Goal: Transaction & Acquisition: Purchase product/service

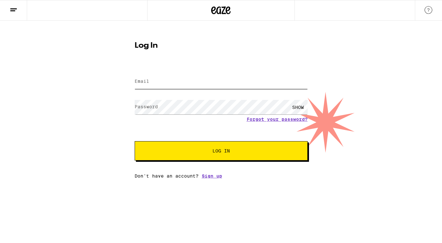
type input "[EMAIL_ADDRESS][DOMAIN_NAME]"
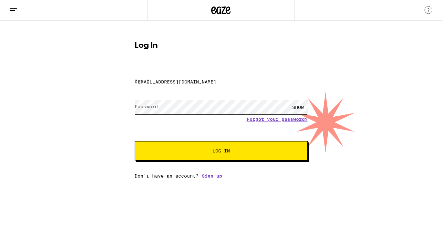
click at [221, 152] on button "Log In" at bounding box center [221, 150] width 173 height 19
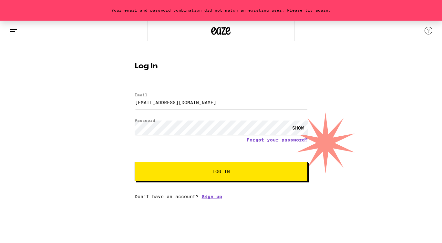
click at [258, 174] on span "Log In" at bounding box center [221, 171] width 121 height 5
click at [190, 175] on button "Log In" at bounding box center [221, 171] width 173 height 19
click at [197, 166] on button "Log In" at bounding box center [221, 171] width 173 height 19
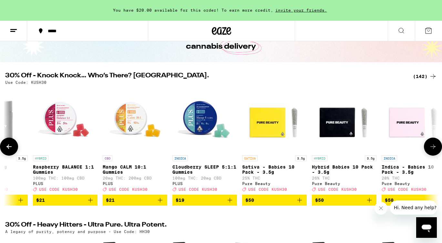
scroll to position [0, 122]
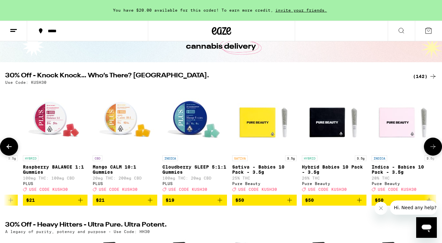
click at [291, 204] on icon "Add to bag" at bounding box center [290, 201] width 8 height 8
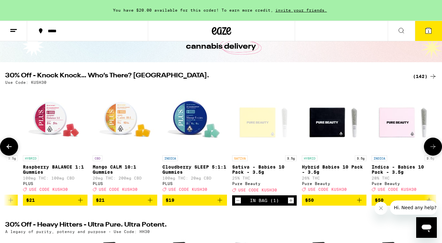
scroll to position [0, 0]
click at [327, 118] on img "Open page for Hybrid Babies 10 Pack - 3.5g from Pure Beauty" at bounding box center [334, 120] width 65 height 65
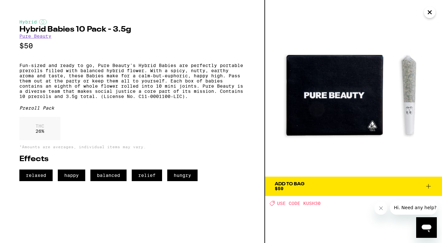
click at [429, 11] on icon "Close" at bounding box center [429, 12] width 3 height 3
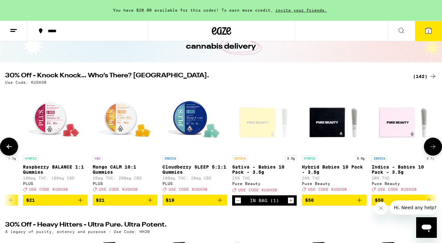
click at [361, 203] on icon "Add to bag" at bounding box center [359, 201] width 8 height 8
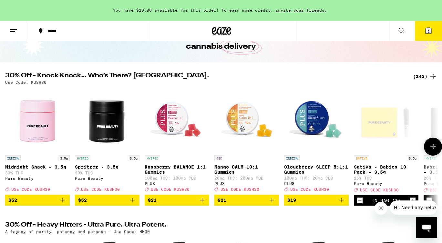
click at [272, 203] on icon "Add to bag" at bounding box center [271, 200] width 5 height 5
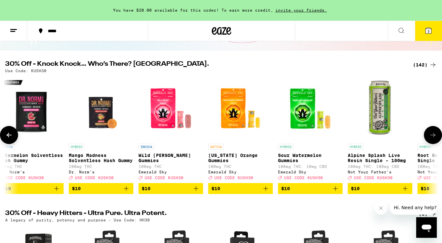
scroll to position [57, 0]
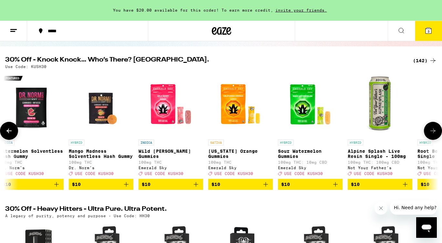
click at [335, 188] on icon "Add to bag" at bounding box center [335, 185] width 8 height 8
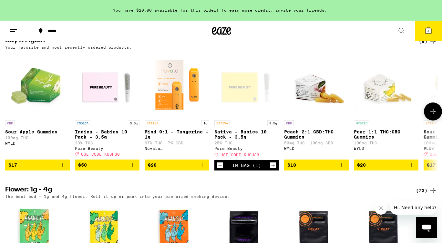
scroll to position [529, 0]
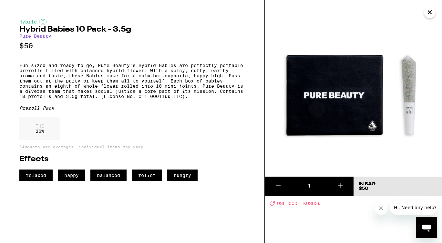
scroll to position [0, 121]
click at [434, 11] on button "Close" at bounding box center [430, 12] width 12 height 12
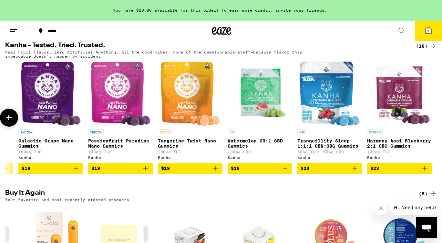
scroll to position [355, 0]
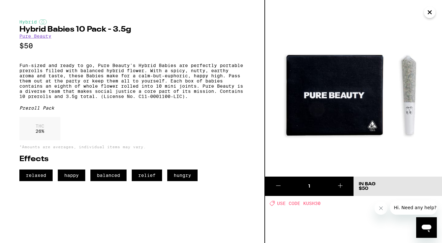
scroll to position [42, 0]
click at [430, 11] on icon "Close" at bounding box center [430, 12] width 8 height 10
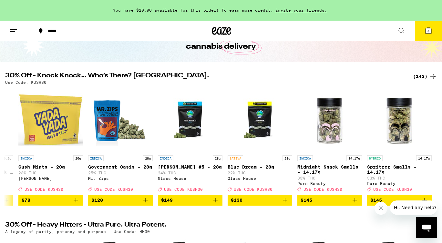
click at [401, 30] on icon at bounding box center [401, 31] width 8 height 8
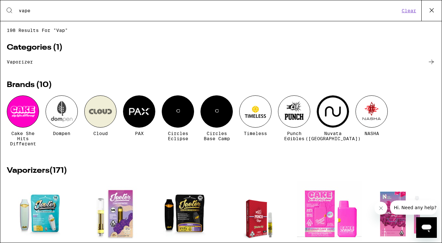
type input "vape"
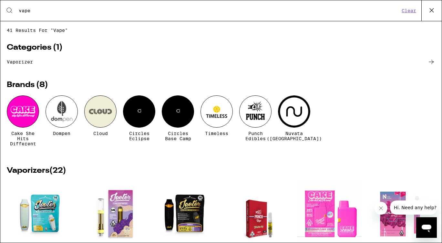
click at [410, 14] on button "Clear" at bounding box center [408, 11] width 18 height 6
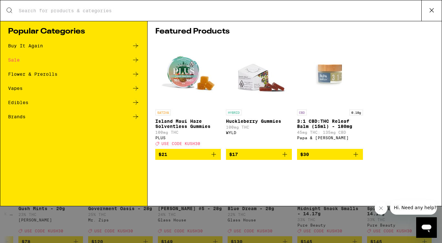
click at [430, 9] on icon at bounding box center [432, 10] width 10 height 10
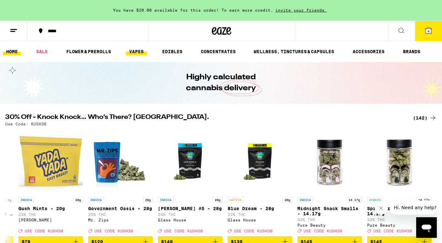
click at [131, 50] on link "VAPES" at bounding box center [136, 52] width 21 height 8
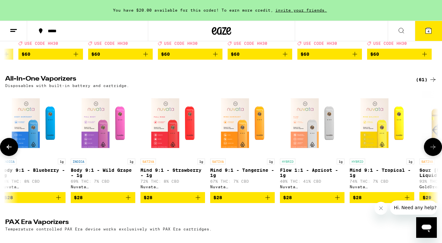
scroll to position [0, 293]
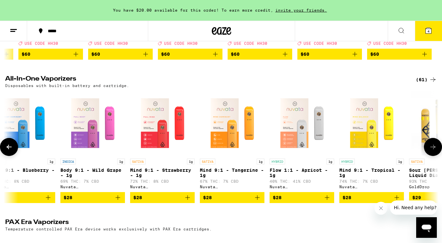
click at [326, 202] on icon "Add to bag" at bounding box center [327, 198] width 8 height 8
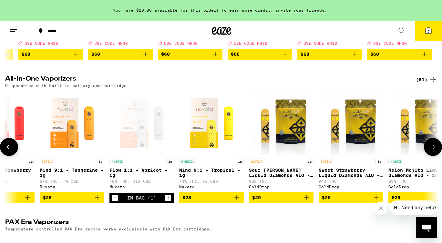
scroll to position [0, 454]
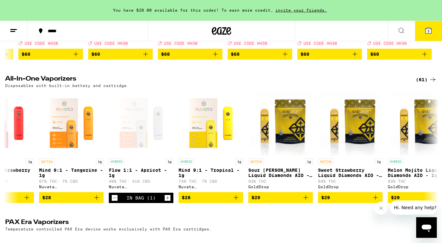
click at [428, 33] on span "5" at bounding box center [428, 31] width 2 height 4
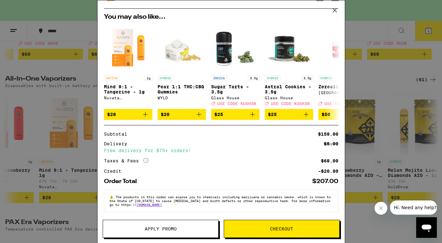
scroll to position [156, 0]
click at [272, 235] on button "Checkout" at bounding box center [282, 229] width 116 height 18
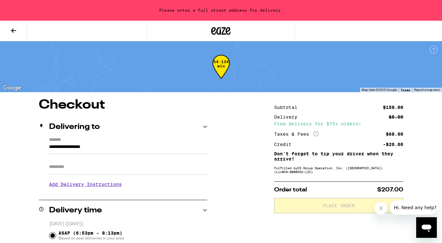
click at [100, 151] on input "**********" at bounding box center [128, 148] width 158 height 11
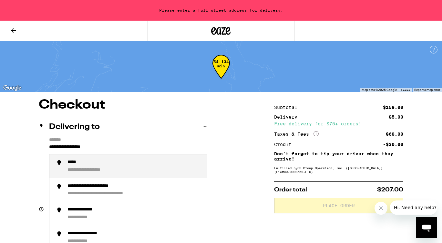
click at [100, 151] on input "**********" at bounding box center [128, 148] width 158 height 11
click at [98, 165] on div "**********" at bounding box center [134, 167] width 134 height 14
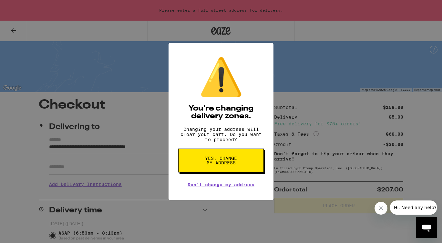
click at [228, 164] on span "Yes, change my address" at bounding box center [220, 160] width 33 height 9
type input "**********"
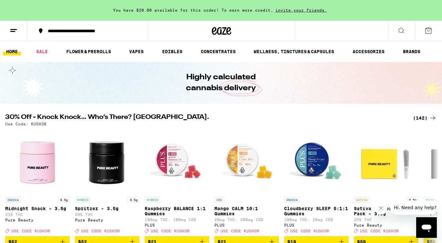
click at [426, 31] on icon at bounding box center [428, 31] width 8 height 8
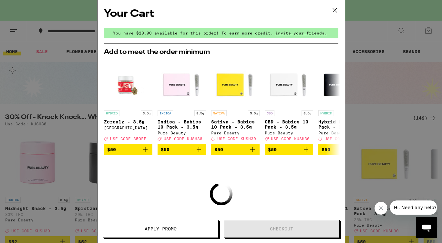
click at [336, 11] on icon at bounding box center [335, 10] width 10 height 10
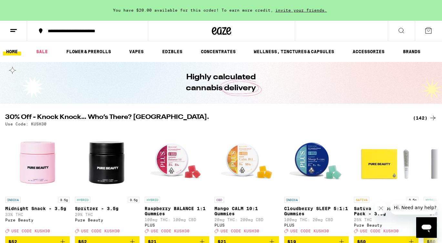
click at [425, 35] on button at bounding box center [428, 31] width 27 height 20
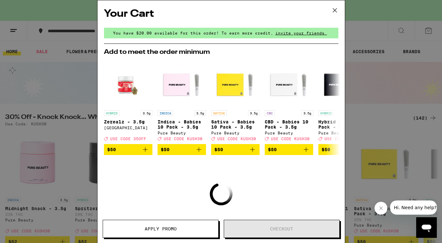
click at [64, 57] on div "Your Cart You have $20.00 available for this order! To earn more credit, invite…" at bounding box center [221, 121] width 442 height 243
